Goal: Information Seeking & Learning: Learn about a topic

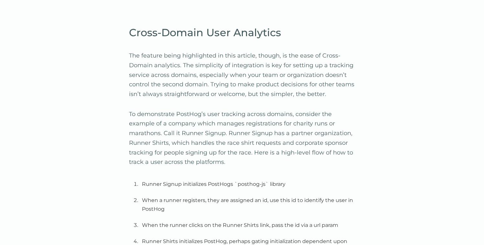
scroll to position [1078, 0]
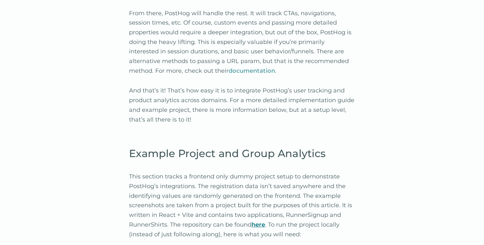
click at [229, 67] on link "documentation" at bounding box center [252, 70] width 47 height 7
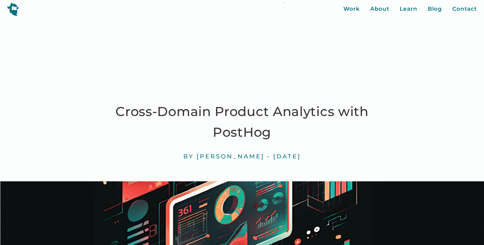
scroll to position [1253, 0]
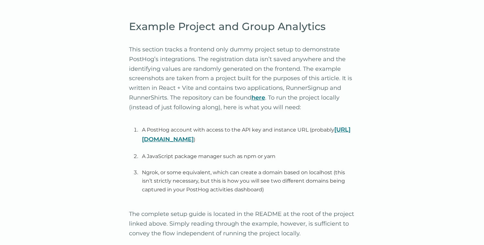
scroll to position [1224, 0]
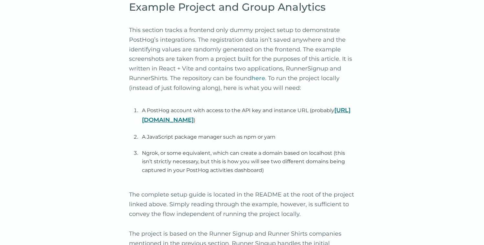
click at [258, 75] on link "here" at bounding box center [258, 78] width 14 height 7
click at [261, 75] on link "here" at bounding box center [258, 78] width 14 height 7
